Goal: Transaction & Acquisition: Obtain resource

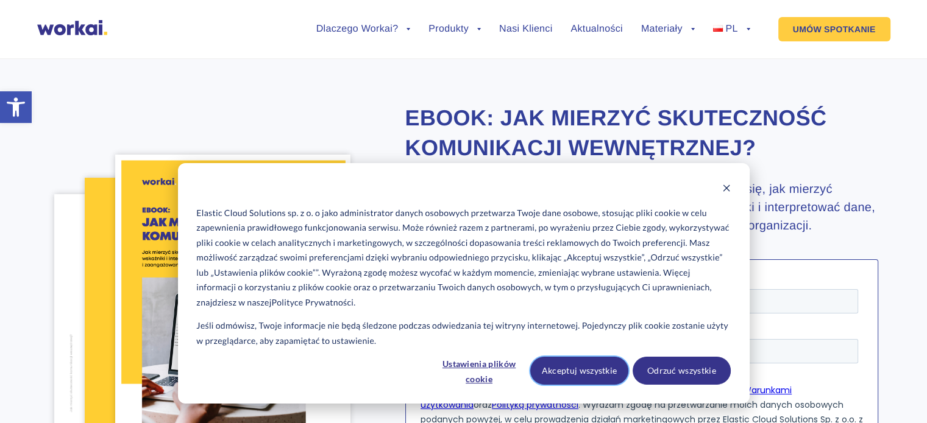
click at [587, 372] on button "Akceptuj wszystkie" at bounding box center [579, 371] width 98 height 28
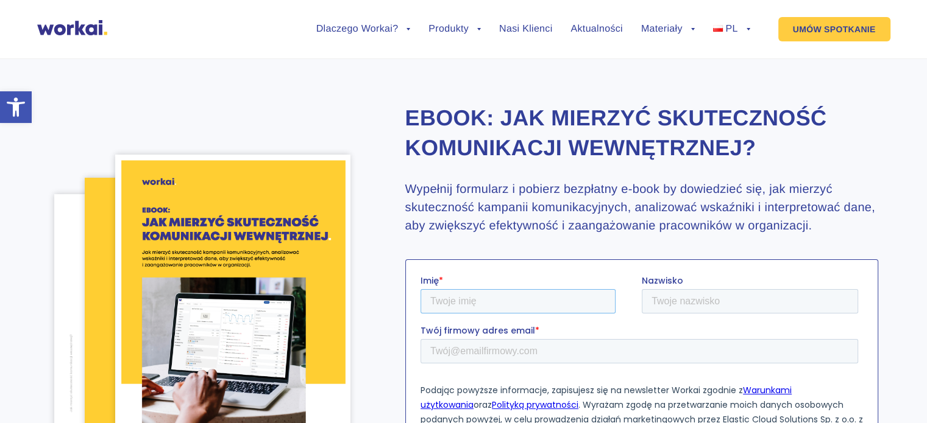
click at [458, 299] on input "Imię *" at bounding box center [517, 301] width 195 height 24
type input "[PERSON_NAME]"
type input "Stępniowska"
type input "[EMAIL_ADDRESS][DOMAIN_NAME]"
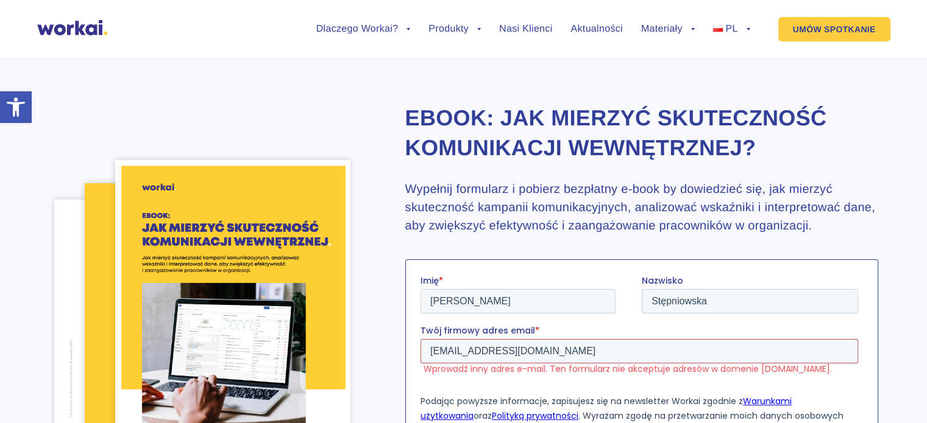
click at [543, 356] on input "[EMAIL_ADDRESS][DOMAIN_NAME]" at bounding box center [638, 351] width 437 height 24
click at [559, 361] on input "[EMAIL_ADDRESS][DOMAIN_NAME]" at bounding box center [638, 351] width 437 height 24
click at [557, 359] on input "[EMAIL_ADDRESS][DOMAIN_NAME]" at bounding box center [638, 351] width 437 height 24
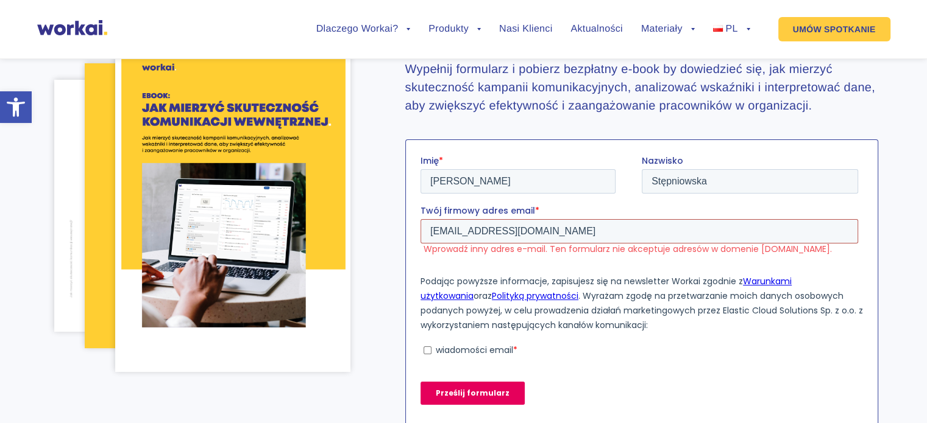
scroll to position [175, 0]
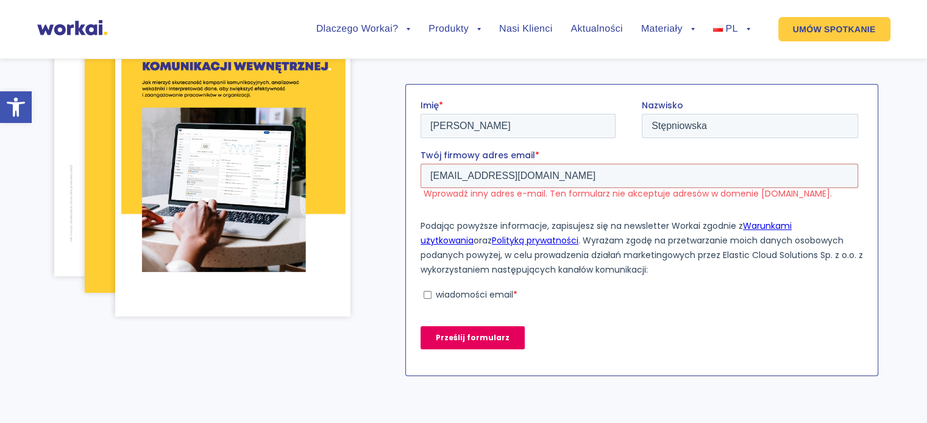
click at [447, 345] on input "Prześlij formularz" at bounding box center [472, 338] width 104 height 23
